Goal: Task Accomplishment & Management: Complete application form

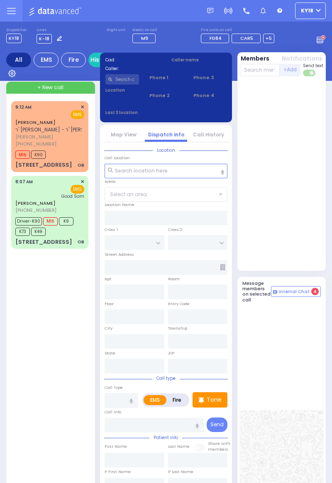
click at [60, 153] on div "M16 K90" at bounding box center [49, 153] width 69 height 10
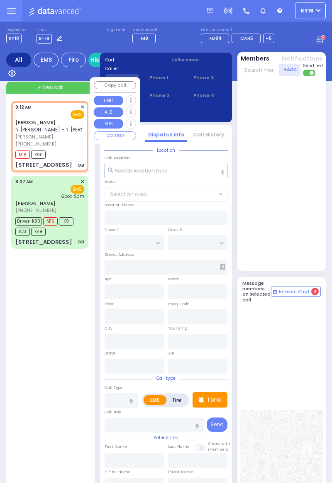
select select
type input "OB"
radio input "true"
type input "[PERSON_NAME]"
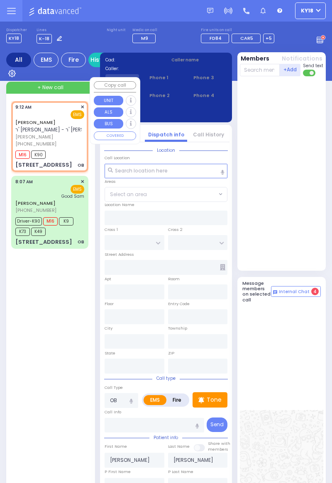
select select
type input "09:12"
type input "09:16"
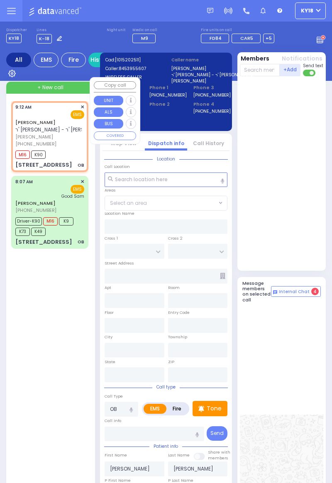
type input "[PERSON_NAME][GEOGRAPHIC_DATA]"
type input "PILNUA RD"
type input "1 MAGLENITZ ST"
type input "202"
type input "Monroe"
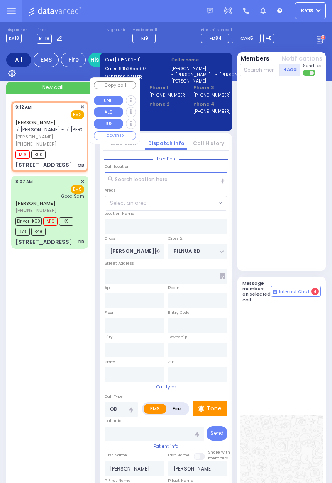
type input "[US_STATE]"
type input "10950"
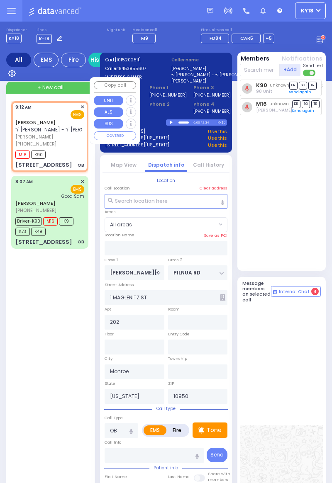
click at [205, 188] on label "Clear address" at bounding box center [213, 188] width 28 height 6
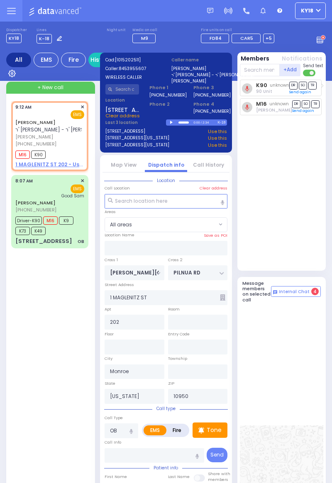
click at [143, 218] on span "All areas" at bounding box center [161, 225] width 112 height 14
select select
radio input "true"
select select
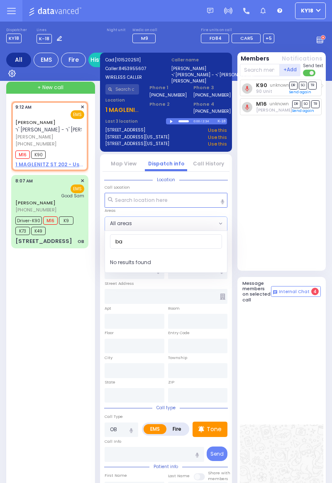
type input "bay"
click at [146, 203] on input "text" at bounding box center [165, 200] width 123 height 15
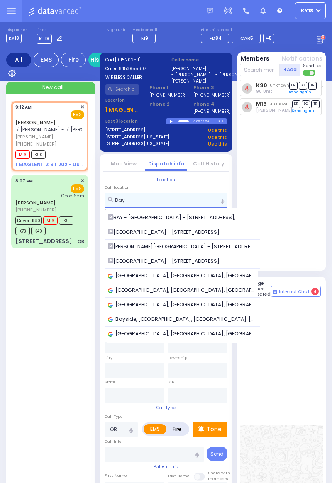
type input "Bay"
click at [174, 221] on span "BAY - [GEOGRAPHIC_DATA] - [STREET_ADDRESS]," at bounding box center [173, 217] width 130 height 7
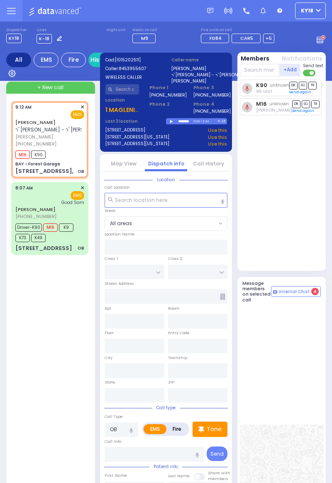
select select
radio input "true"
select select
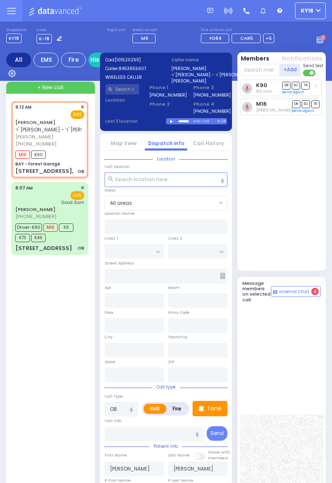
type input "BAY - Forest Garage"
type input "SANZ COURT"
type input "[PERSON_NAME] COURT"
type input "[STREET_ADDRESS],"
type input "Monroe"
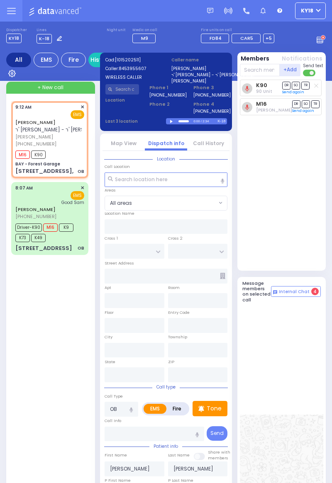
type input "[US_STATE]"
type input "10950"
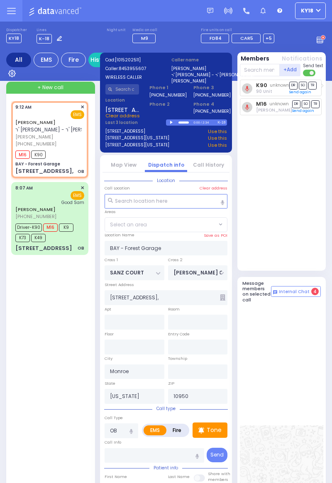
select select "SECTION 2"
click at [258, 71] on input "text" at bounding box center [260, 70] width 40 height 12
type input "101"
click at [270, 85] on div "KY101" at bounding box center [266, 85] width 41 height 7
click at [259, 70] on input "text" at bounding box center [260, 70] width 40 height 12
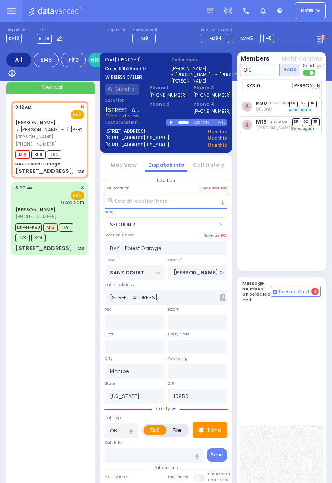
type input "310"
click at [271, 90] on div "KY310 [PERSON_NAME]" at bounding box center [279, 85] width 74 height 13
select select
radio input "true"
select select
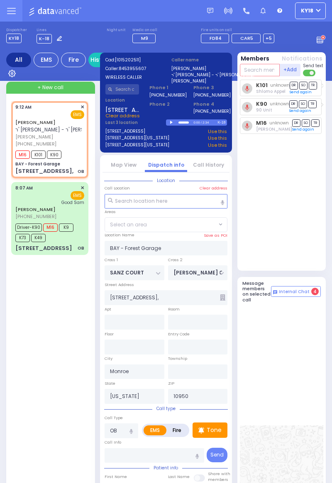
click at [258, 71] on input "text" at bounding box center [260, 70] width 40 height 12
select select "SECTION 2"
type input "84"
click at [267, 91] on div "KY84 [PERSON_NAME]" at bounding box center [279, 85] width 74 height 13
select select
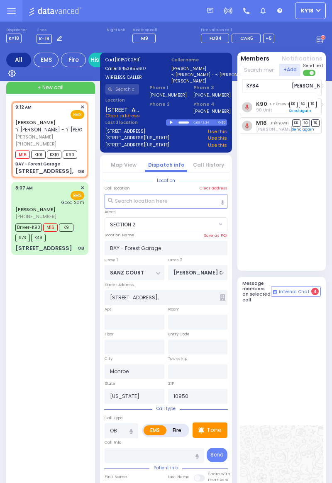
radio input "true"
select select
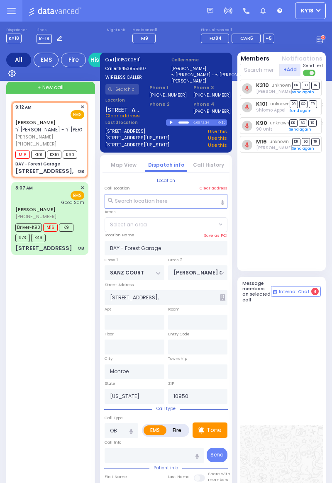
select select "SECTION 2"
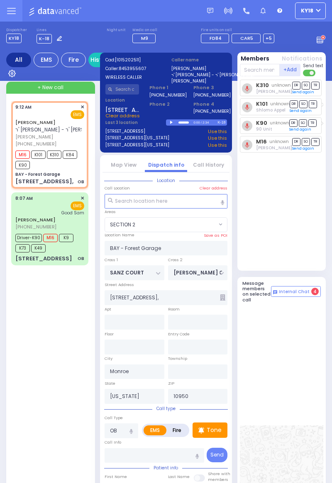
select select
radio input "true"
select select
select select "SECTION 2"
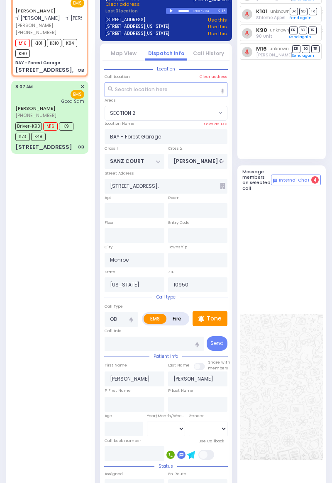
scroll to position [251, 0]
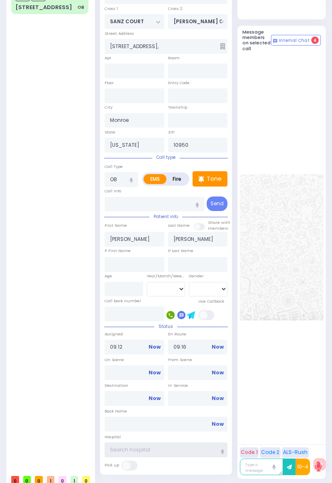
click at [158, 450] on input "text" at bounding box center [165, 449] width 123 height 15
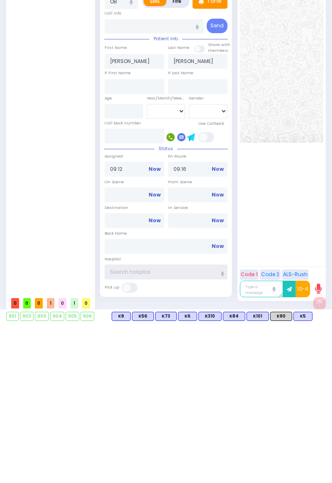
scroll to position [291, 0]
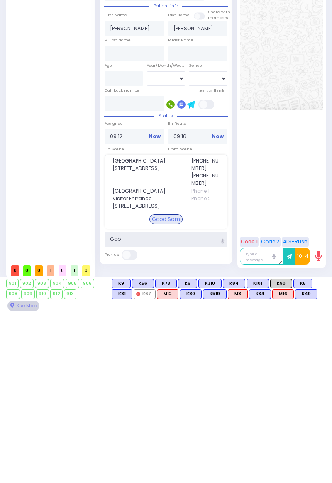
type input "Goo"
click at [165, 336] on span "[STREET_ADDRESS]" at bounding box center [146, 338] width 69 height 7
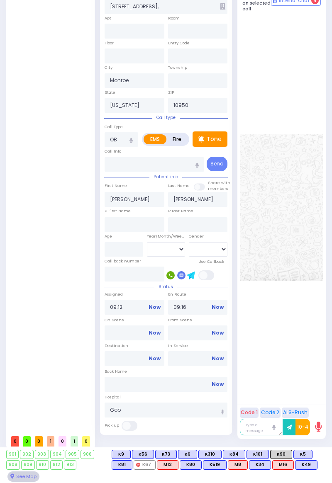
select select
radio input "true"
select select
type input "[GEOGRAPHIC_DATA]"
select select "SECTION 2"
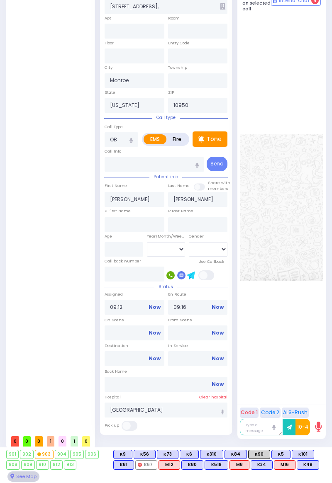
select select
radio input "true"
select select
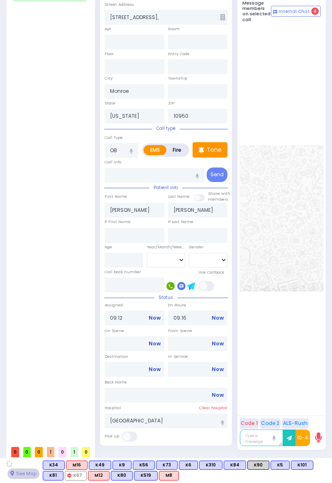
select select "SECTION 2"
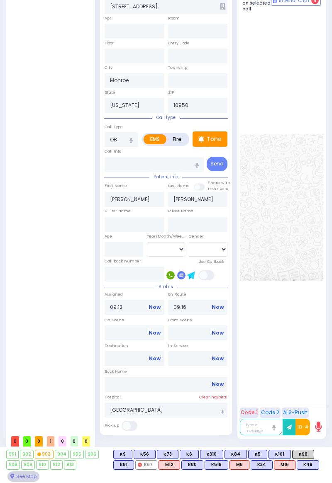
select select
radio input "true"
type input "Unknown"
select select "Year"
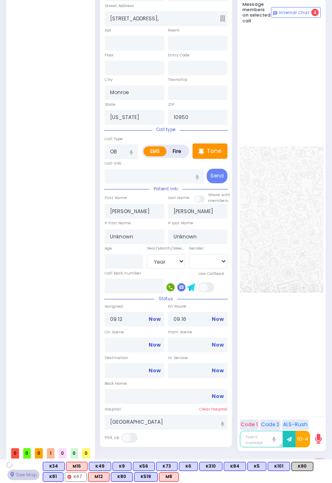
select select "SECTION 2"
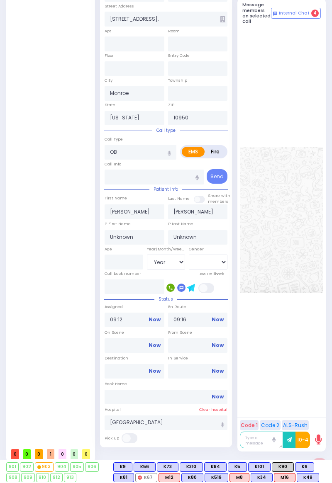
scroll to position [303, 0]
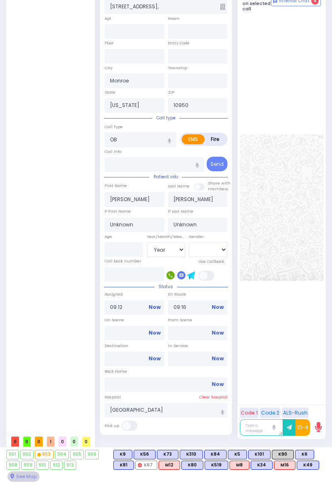
select select
radio input "true"
select select "Year"
select select "SECTION 2"
select select
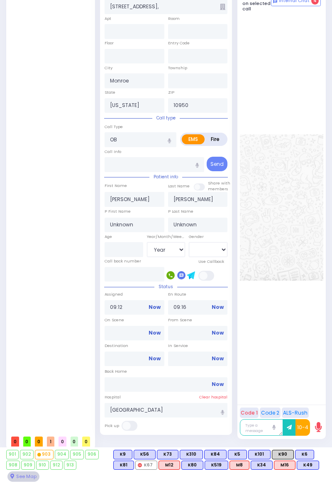
radio input "true"
select select "Year"
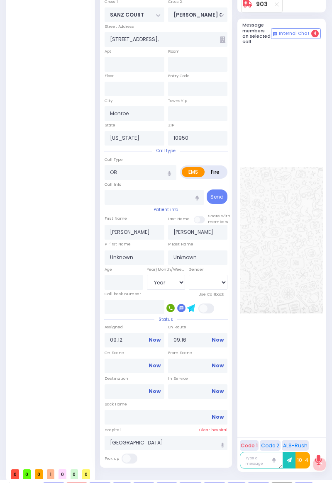
select select "SECTION 2"
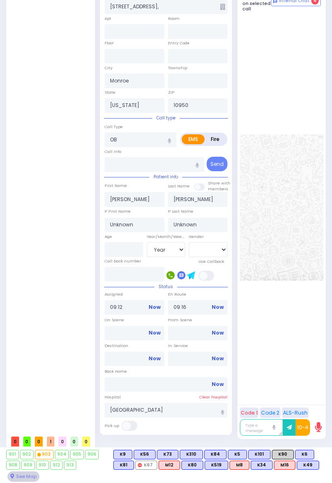
select select
radio input "true"
select select "Year"
select select "SECTION 2"
select select
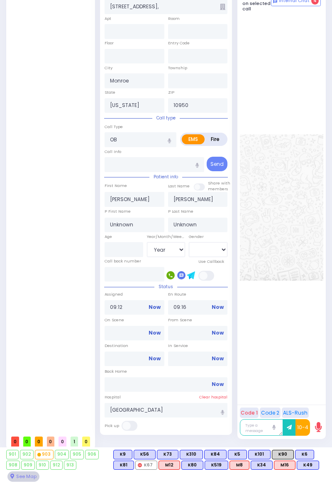
radio input "true"
select select "Year"
type input "09:18"
type input "09:31"
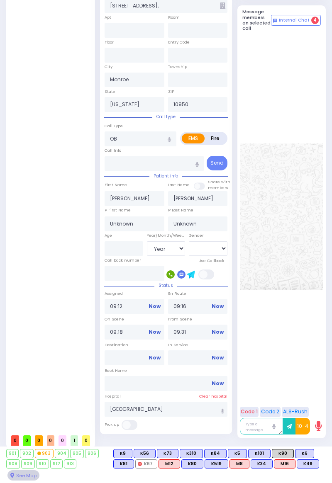
select select "SECTION 2"
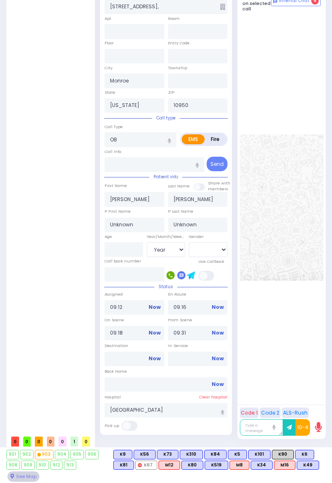
select select
radio input "true"
select select "Year"
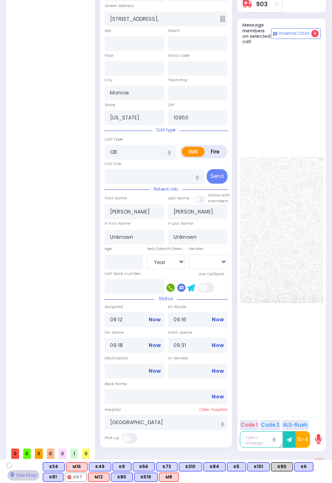
select select "SECTION 2"
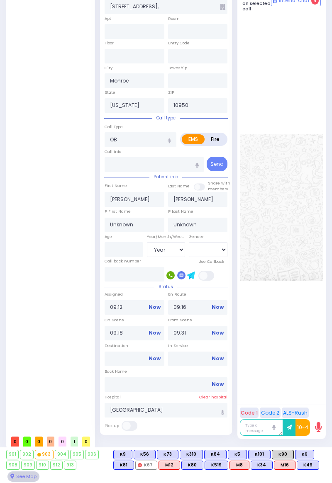
select select
radio input "true"
type input "[PERSON_NAME]"
type input "Levy"
type input "26"
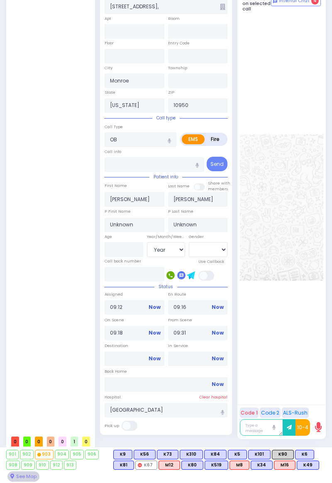
select select "Year"
select select "[DEMOGRAPHIC_DATA]"
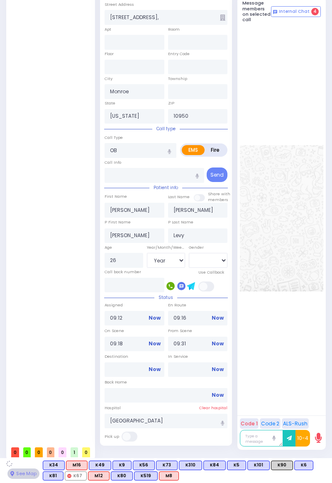
select select "SECTION 2"
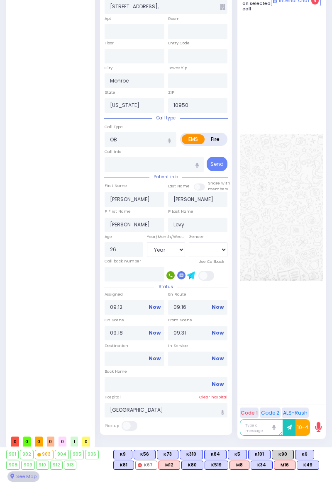
select select
radio input "true"
select select "Year"
select select "[DEMOGRAPHIC_DATA]"
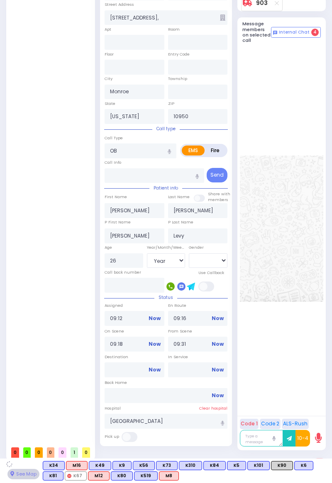
select select "SECTION 2"
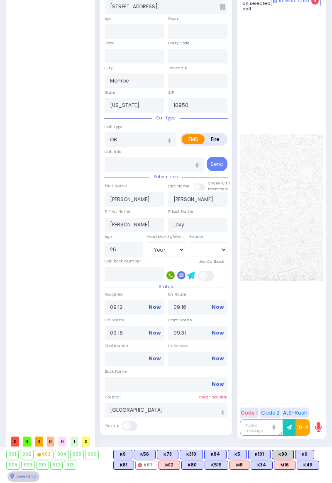
select select
radio input "true"
select select "Year"
select select "[DEMOGRAPHIC_DATA]"
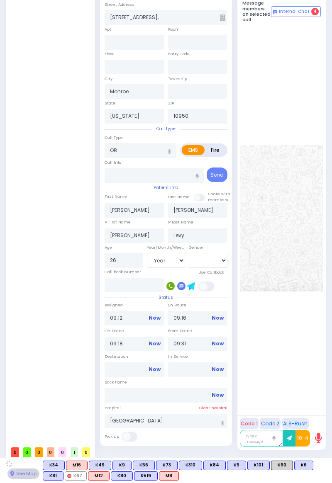
select select "SECTION 2"
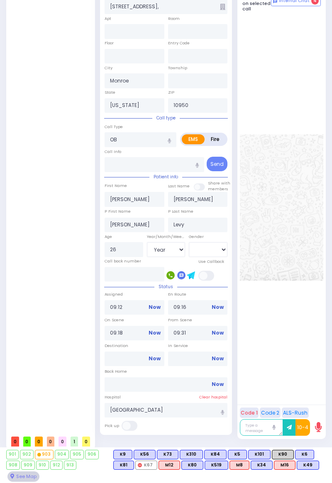
select select
radio input "true"
select select "Year"
select select "[DEMOGRAPHIC_DATA]"
select select "SECTION 2"
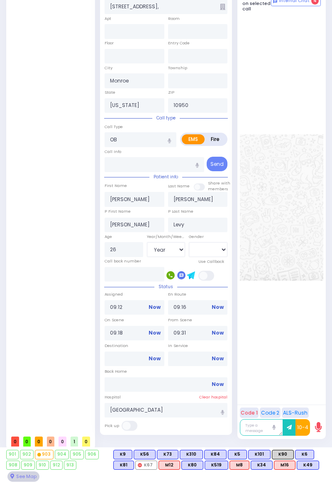
select select
radio input "true"
select select "Year"
select select "[DEMOGRAPHIC_DATA]"
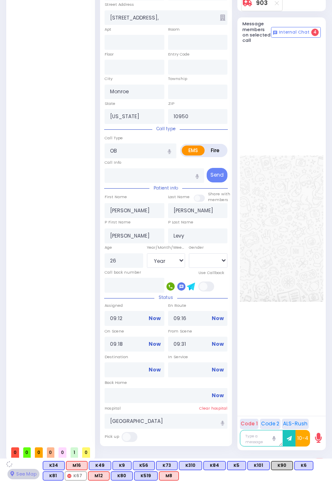
select select "SECTION 2"
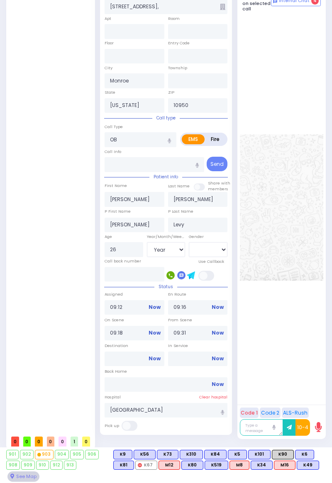
select select
radio input "true"
select select "Year"
select select "[DEMOGRAPHIC_DATA]"
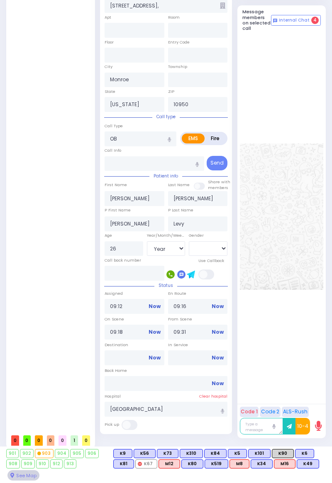
select select "SECTION 2"
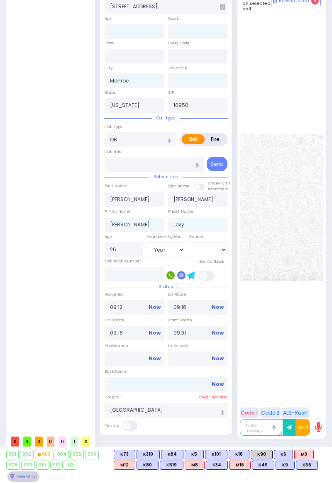
select select
radio input "true"
select select "Year"
select select "[DEMOGRAPHIC_DATA]"
select select "SECTION 2"
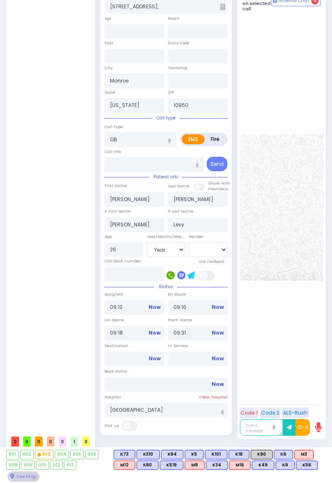
select select
radio input "true"
select select "Year"
select select "[DEMOGRAPHIC_DATA]"
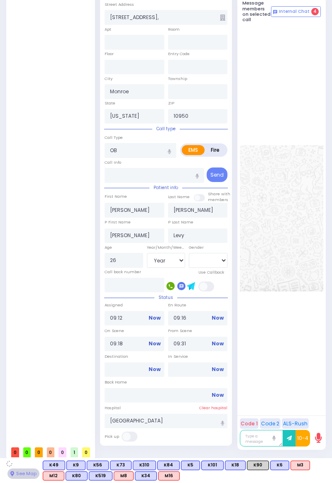
select select "SECTION 2"
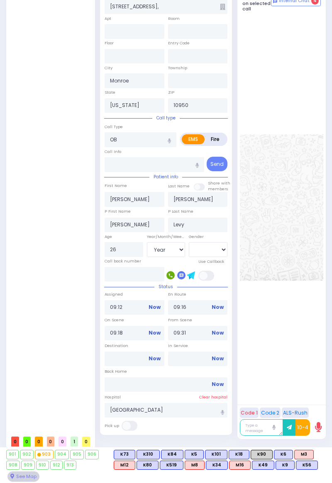
select select
radio input "true"
select select "Year"
select select "[DEMOGRAPHIC_DATA]"
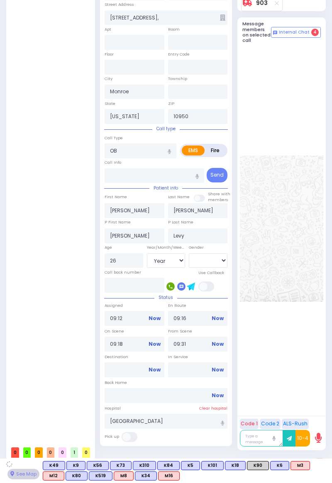
select select "SECTION 2"
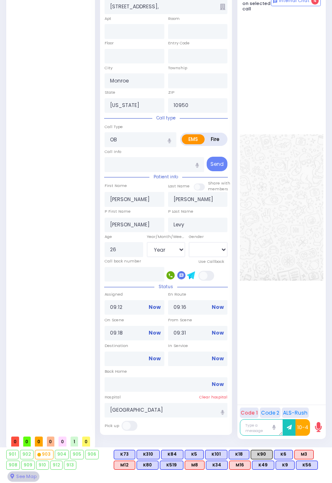
select select
radio input "true"
select select "Year"
select select "[DEMOGRAPHIC_DATA]"
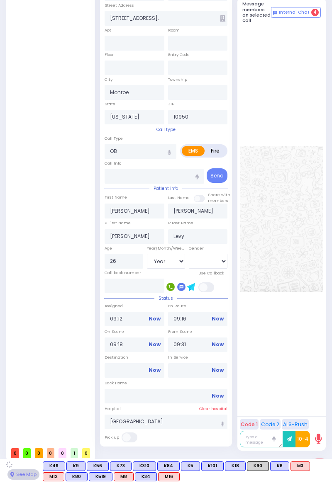
select select "SECTION 2"
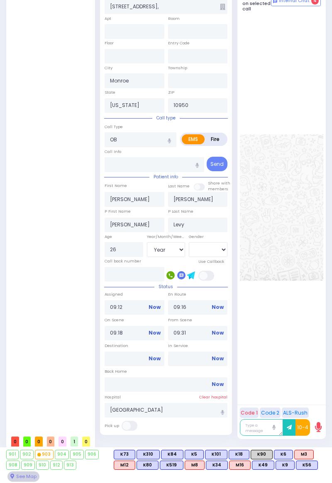
select select
radio input "true"
select select "Year"
select select "[DEMOGRAPHIC_DATA]"
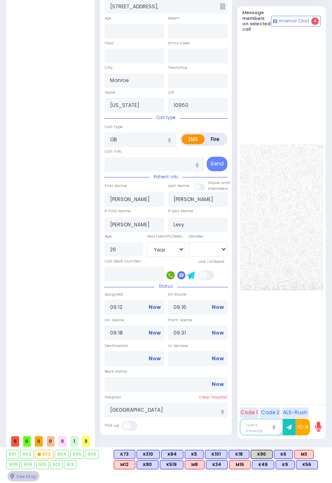
select select "SECTION 2"
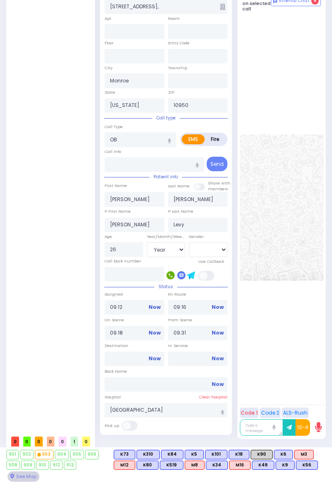
select select
radio input "true"
select select "Year"
select select "[DEMOGRAPHIC_DATA]"
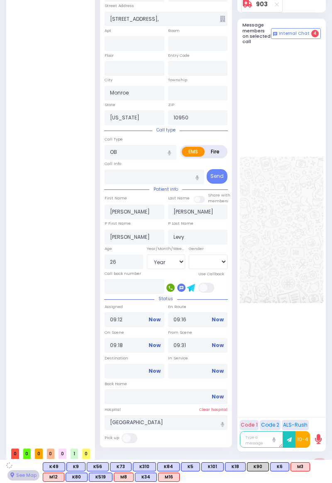
select select "SECTION 2"
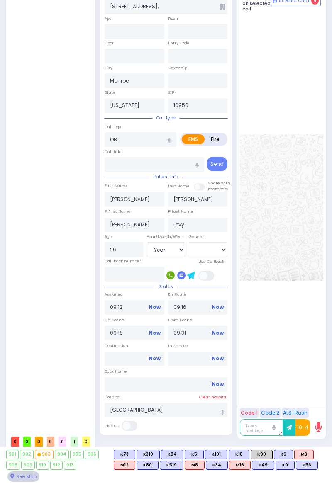
select select
radio input "true"
select select "Year"
select select "[DEMOGRAPHIC_DATA]"
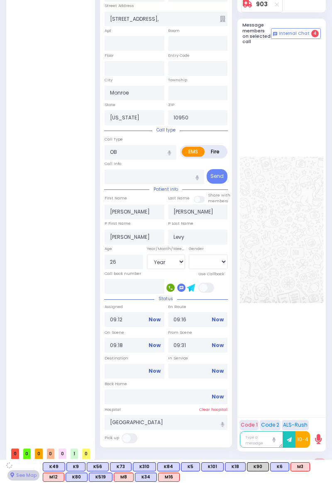
select select "SECTION 2"
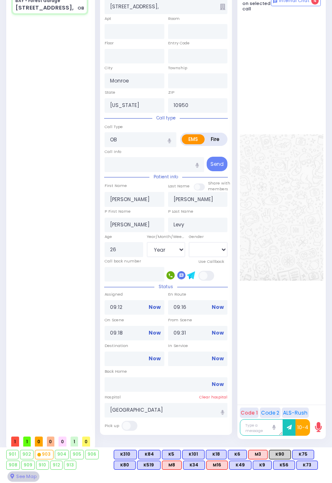
select select
radio input "true"
select select "Year"
select select "[DEMOGRAPHIC_DATA]"
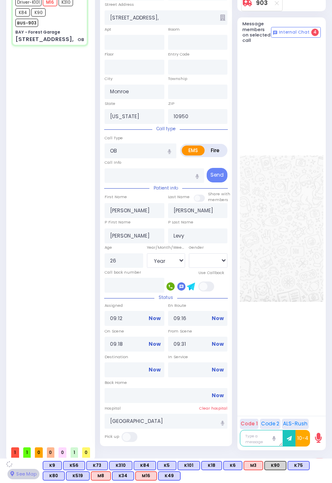
select select "SECTION 2"
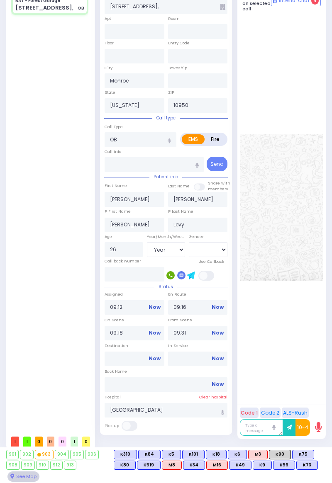
select select
radio input "true"
select select "Year"
select select "[DEMOGRAPHIC_DATA]"
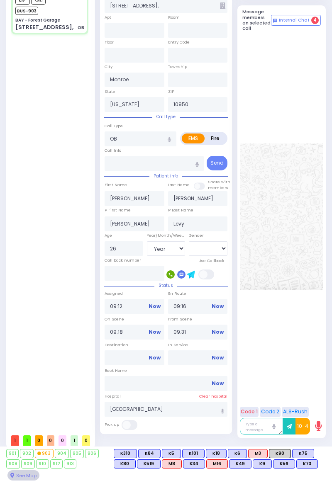
select select "SECTION 2"
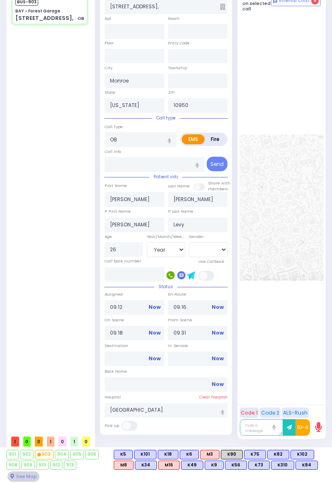
select select
radio input "true"
select select "Year"
select select "[DEMOGRAPHIC_DATA]"
select select "SECTION 2"
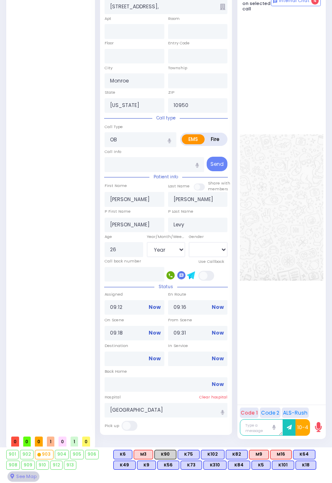
select select
radio input "true"
select select "Year"
select select "[DEMOGRAPHIC_DATA]"
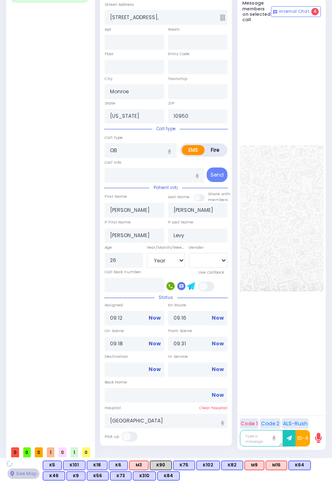
select select "SECTION 2"
